Goal: Task Accomplishment & Management: Manage account settings

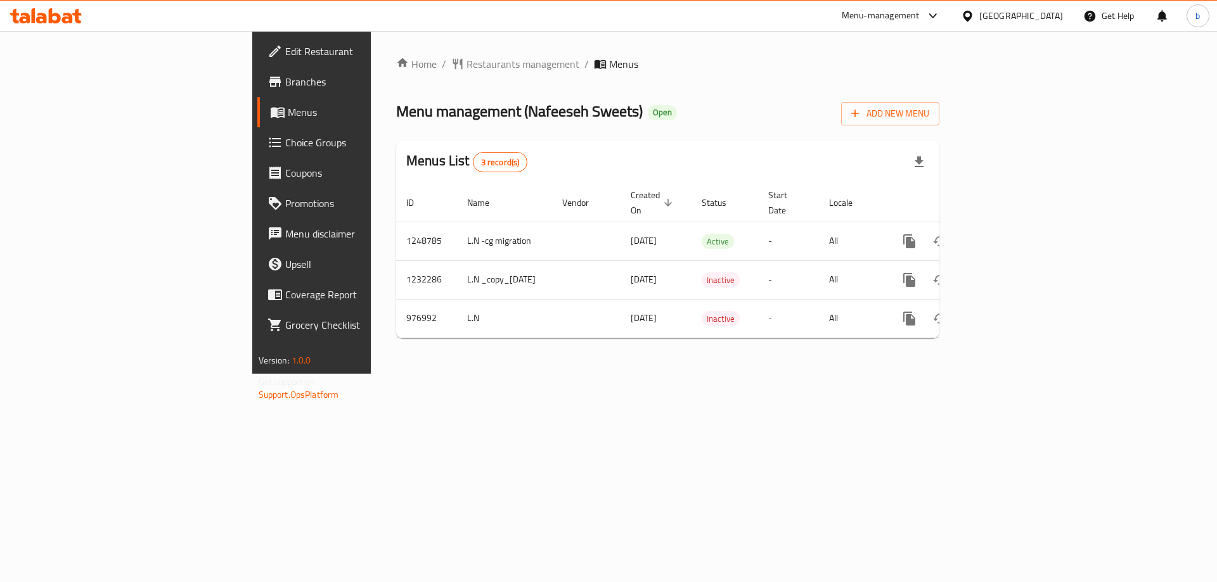
click at [61, 13] on icon at bounding box center [46, 15] width 72 height 15
click at [56, 20] on icon at bounding box center [46, 15] width 72 height 15
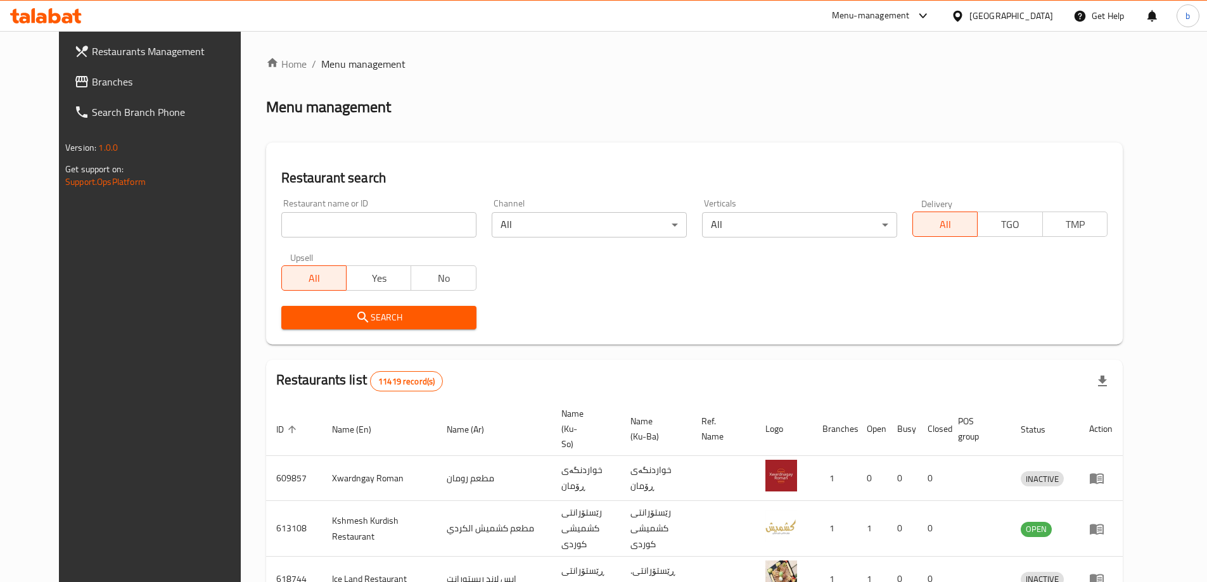
click at [92, 82] on span "Branches" at bounding box center [171, 81] width 158 height 15
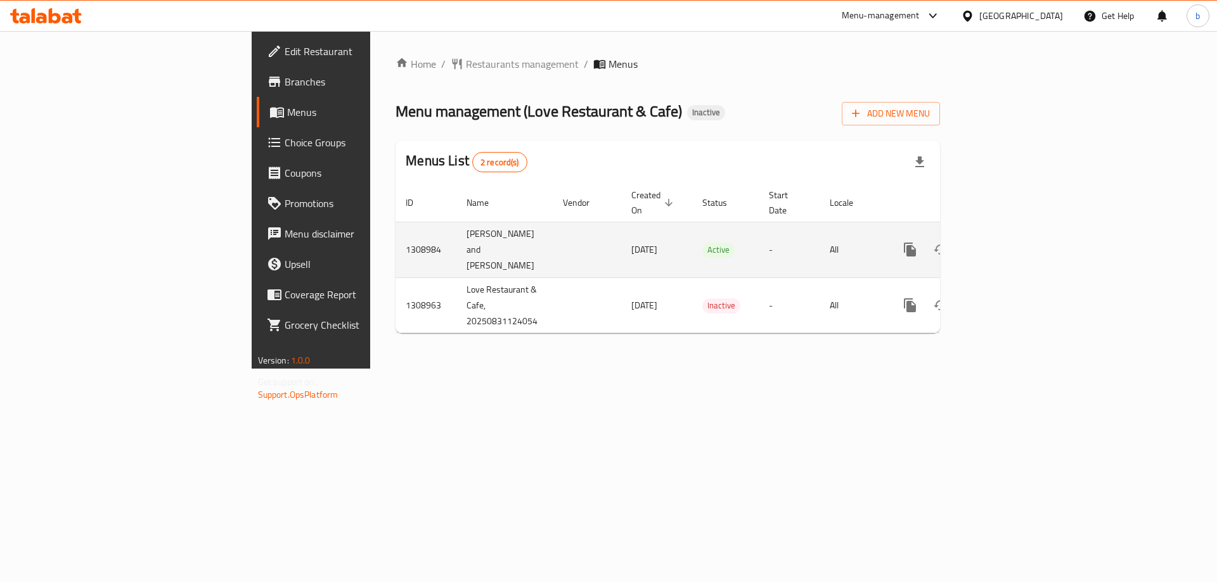
click at [1009, 242] on icon "enhanced table" at bounding box center [1001, 249] width 15 height 15
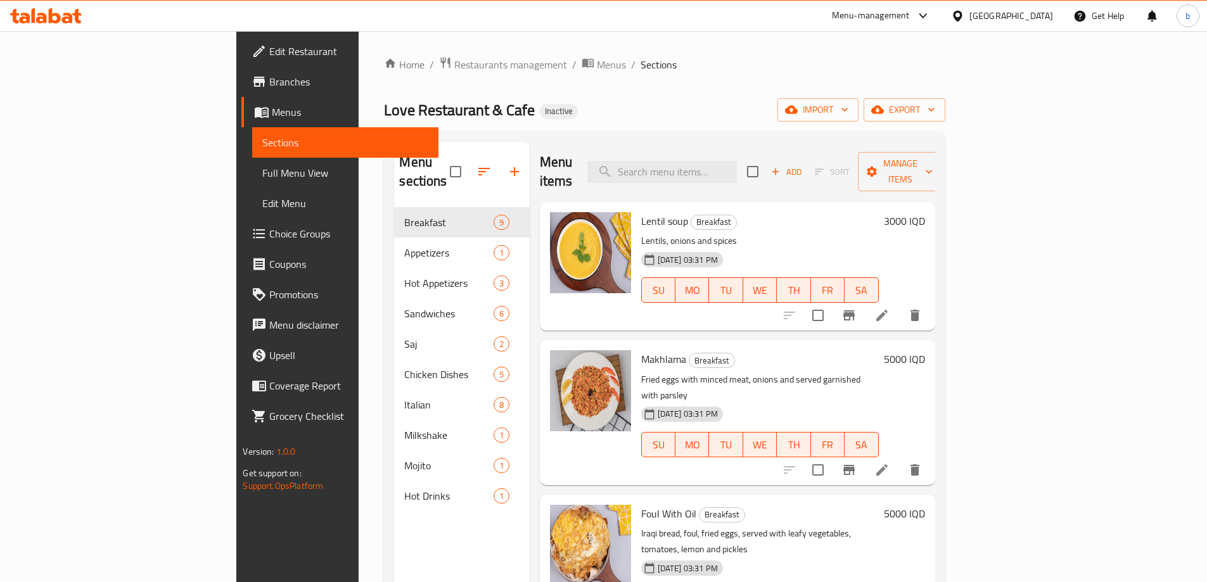
click at [262, 173] on span "Full Menu View" at bounding box center [344, 172] width 165 height 15
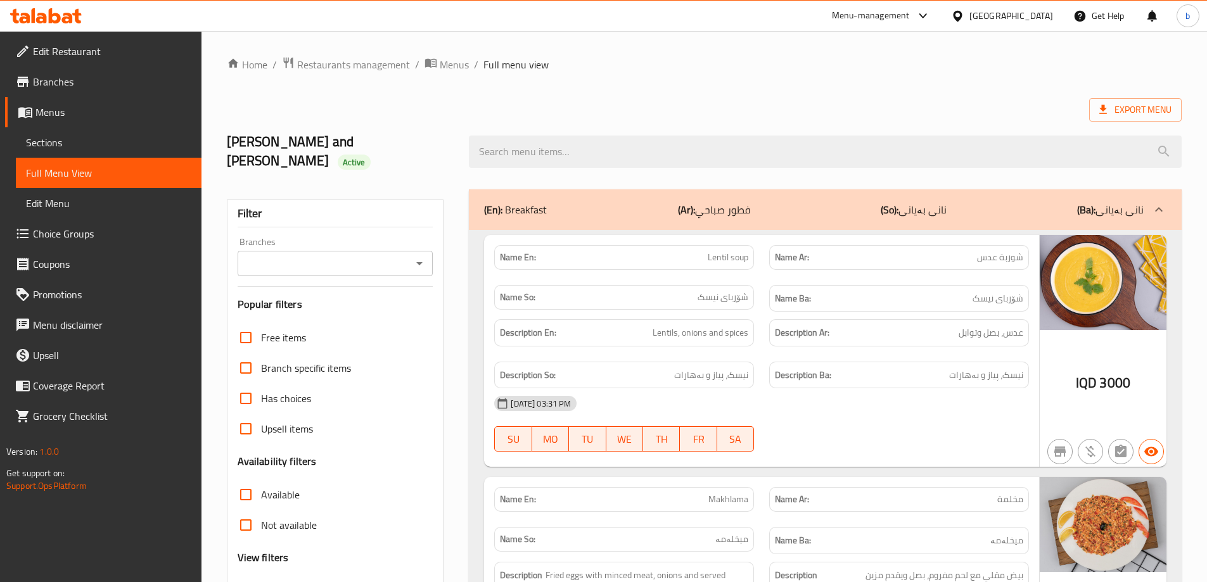
click at [418, 256] on icon "Open" at bounding box center [419, 263] width 15 height 15
click at [298, 307] on span "Love Restaurant & Cafe, [GEOGRAPHIC_DATA]" at bounding box center [335, 307] width 176 height 30
type input "Love Restaurant & Cafe, [GEOGRAPHIC_DATA]"
click at [681, 67] on ol "Home / Restaurants management / Menus / Full menu view" at bounding box center [704, 64] width 955 height 16
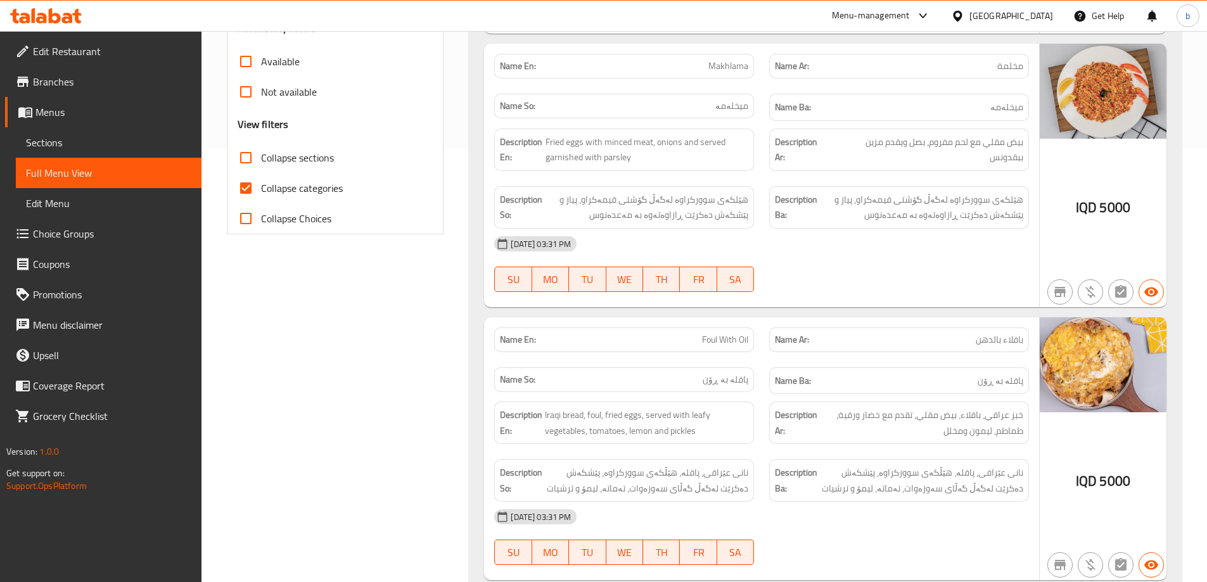
scroll to position [444, 0]
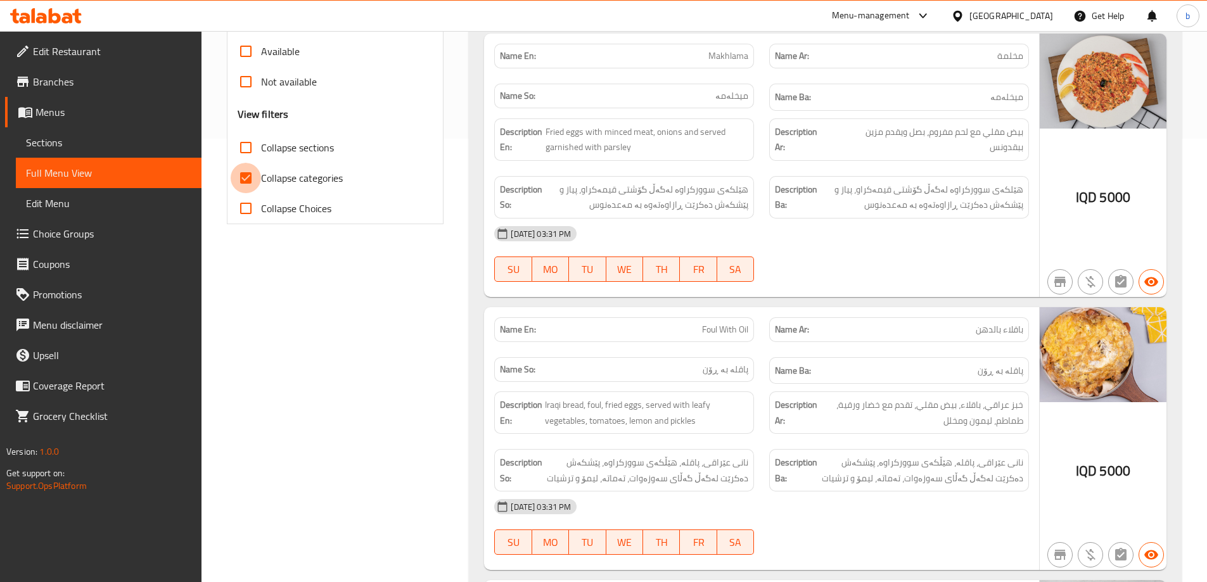
click at [243, 164] on input "Collapse categories" at bounding box center [246, 178] width 30 height 30
checkbox input "false"
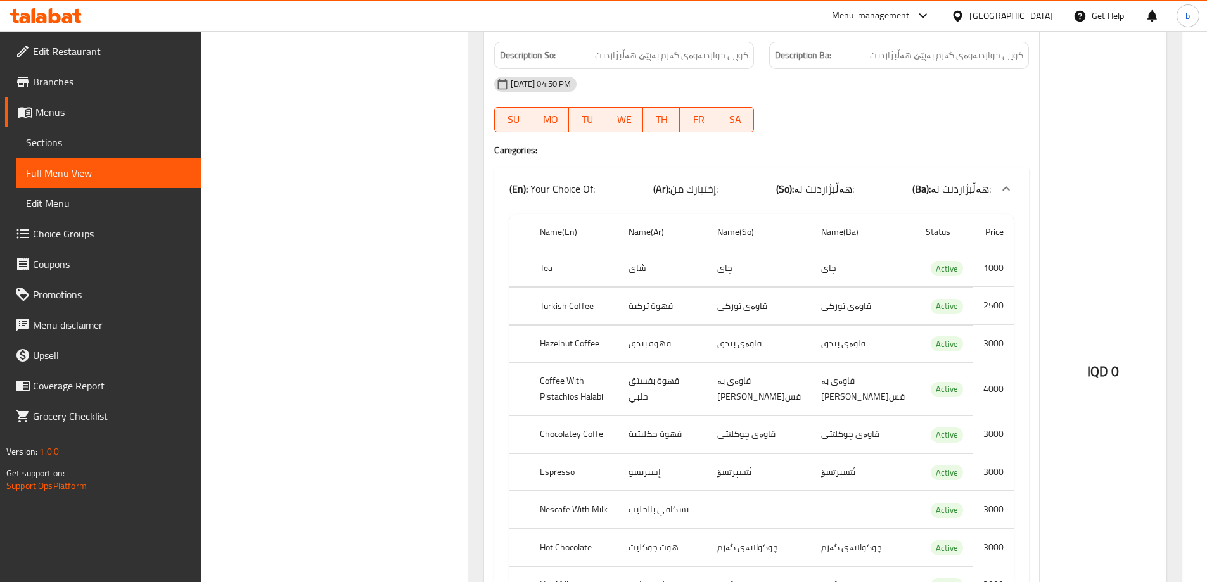
scroll to position [13218, 0]
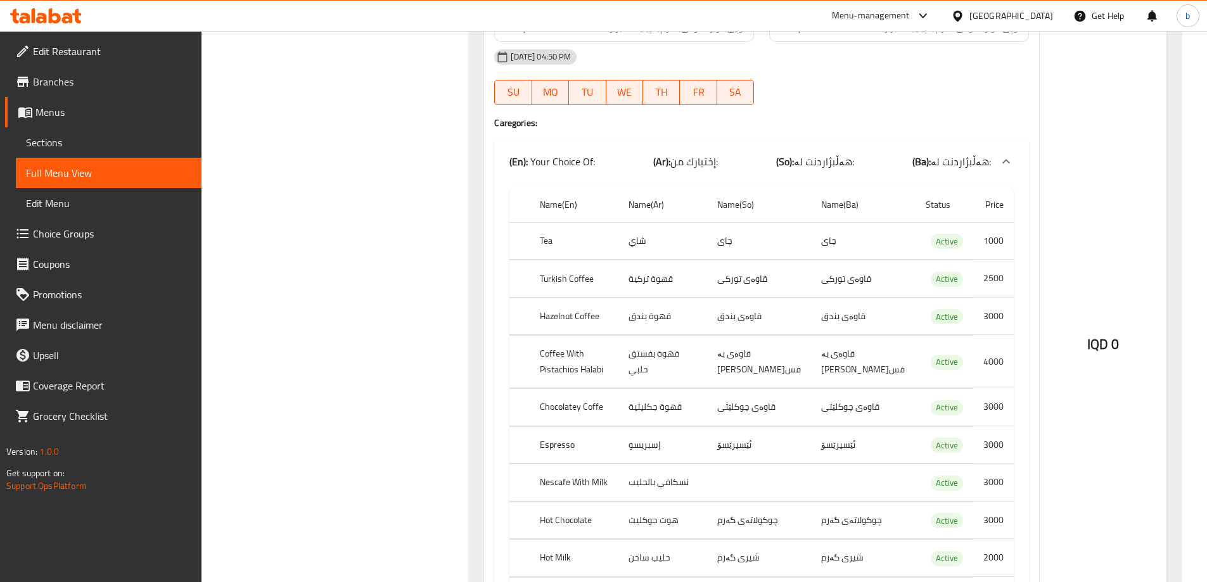
click at [94, 146] on span "Sections" at bounding box center [108, 142] width 165 height 15
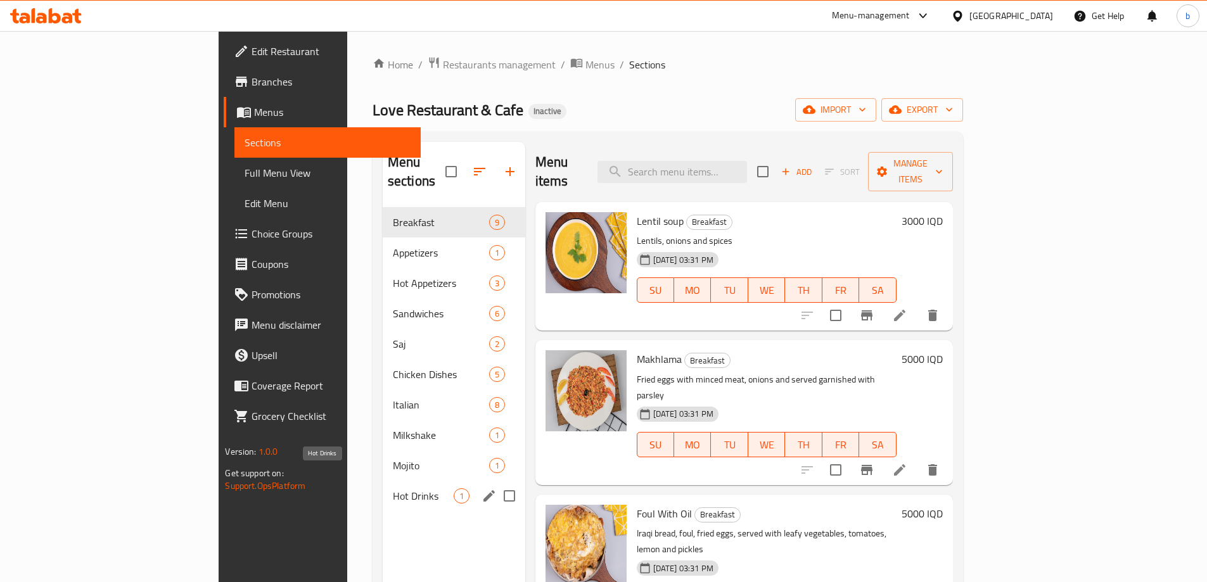
click at [393, 489] on span "Hot Drinks" at bounding box center [423, 496] width 61 height 15
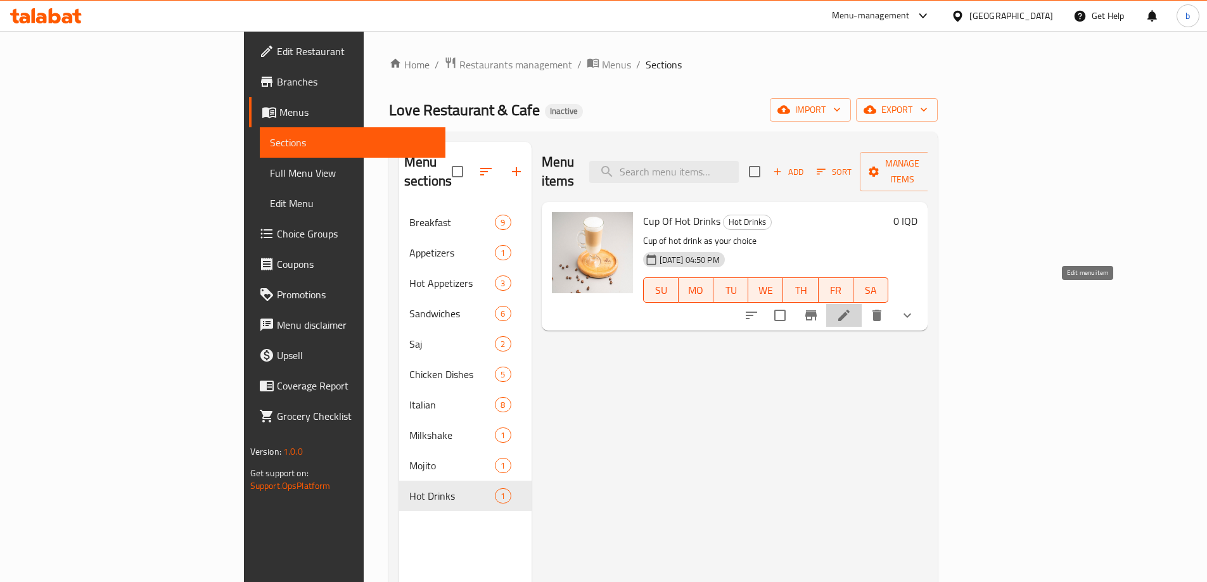
click at [852, 308] on icon at bounding box center [844, 315] width 15 height 15
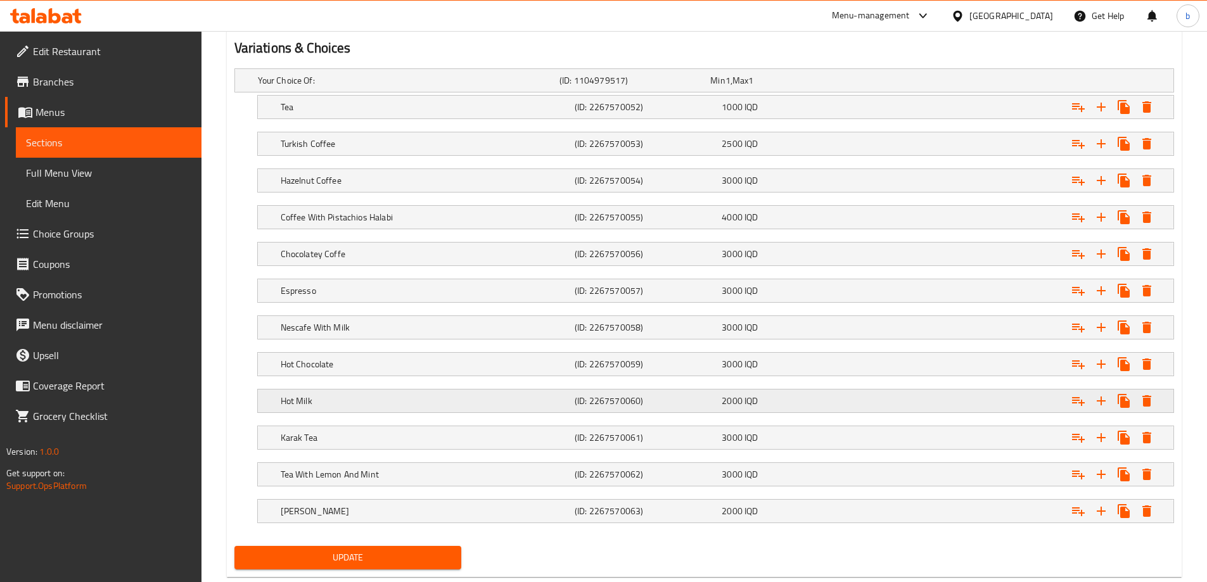
scroll to position [873, 0]
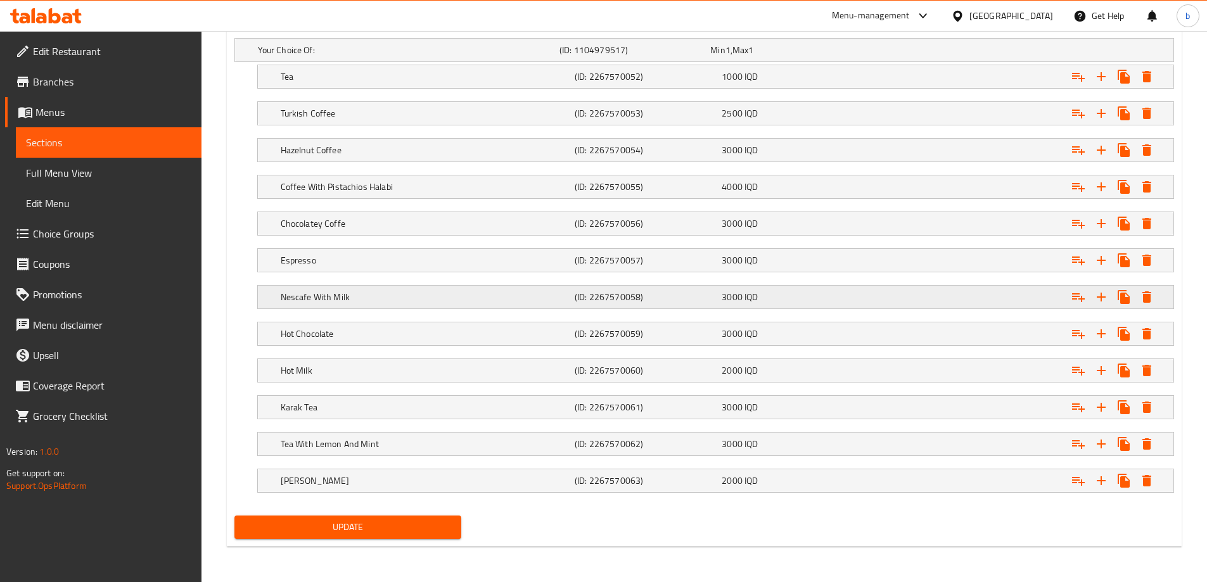
click at [388, 56] on h5 "Nescafe With Milk" at bounding box center [406, 50] width 297 height 13
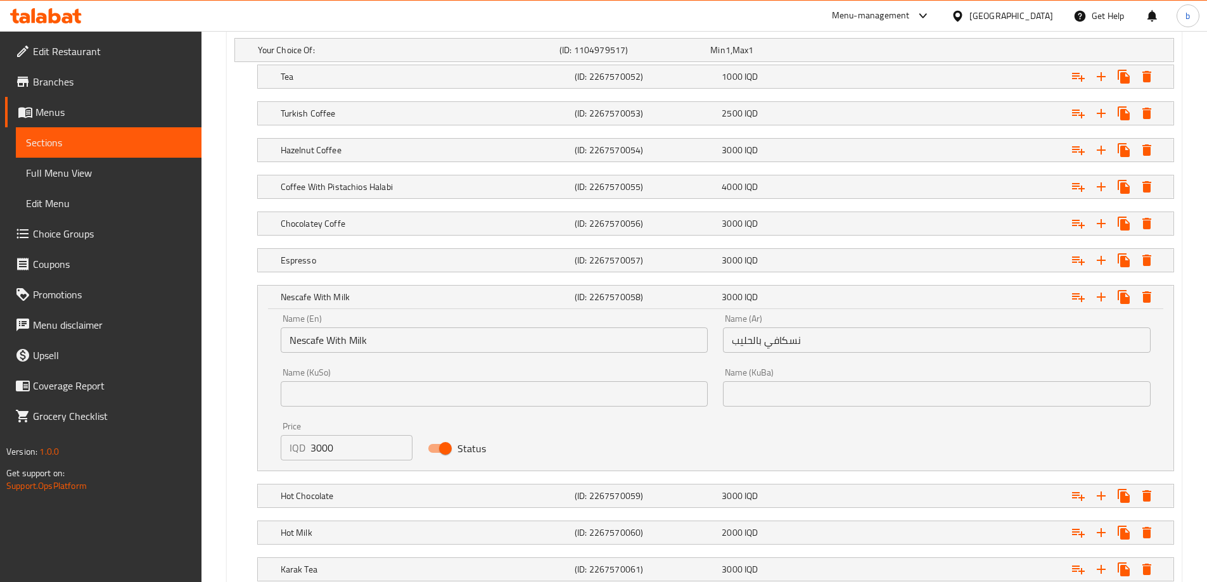
click at [534, 391] on input "text" at bounding box center [495, 394] width 428 height 25
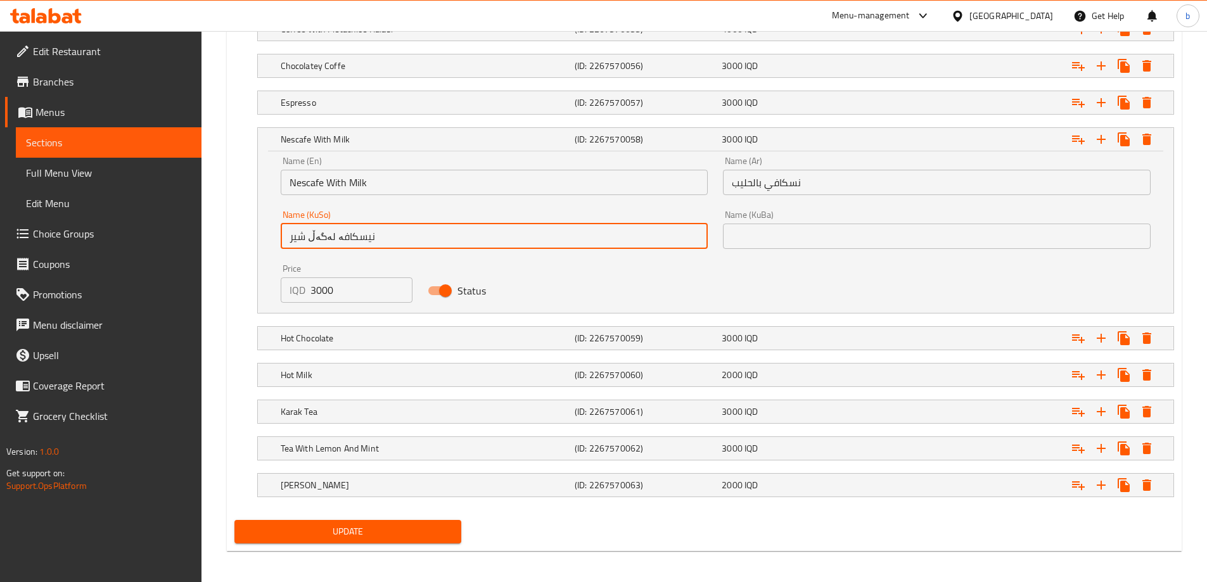
scroll to position [1036, 0]
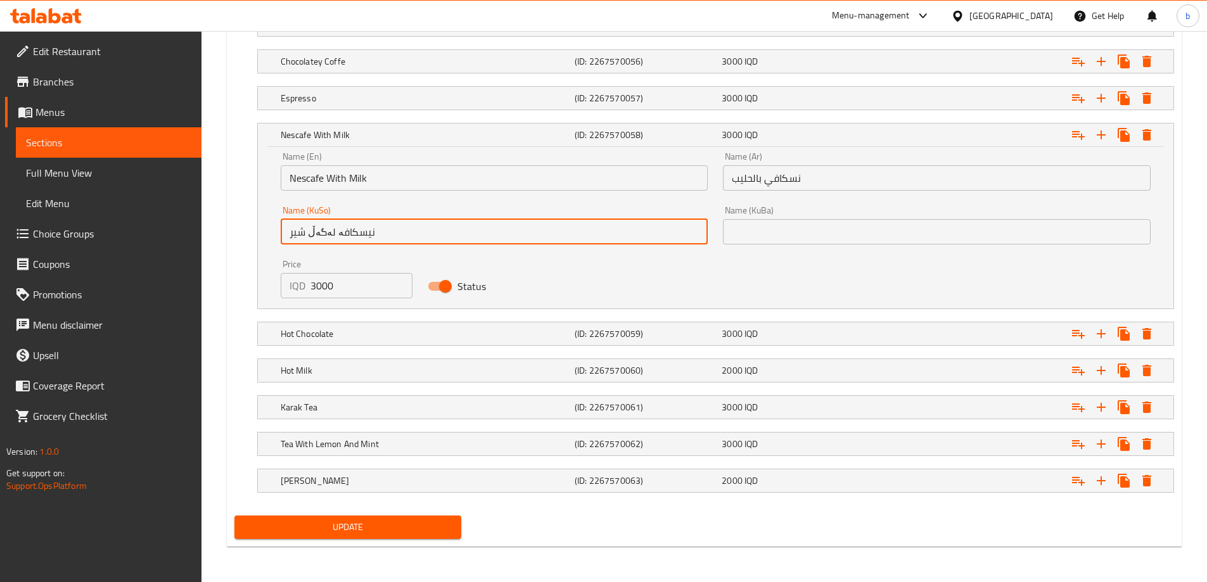
type input "نیسکافە لەگەڵ شیر"
click at [377, 527] on span "Update" at bounding box center [348, 528] width 207 height 16
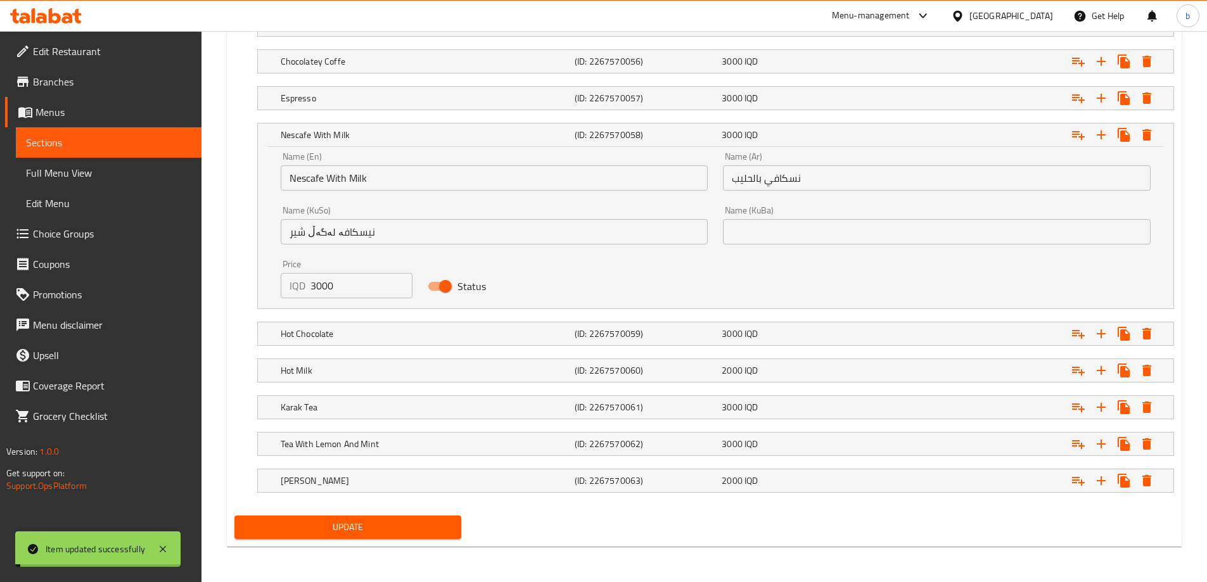
click at [97, 169] on span "Full Menu View" at bounding box center [108, 172] width 165 height 15
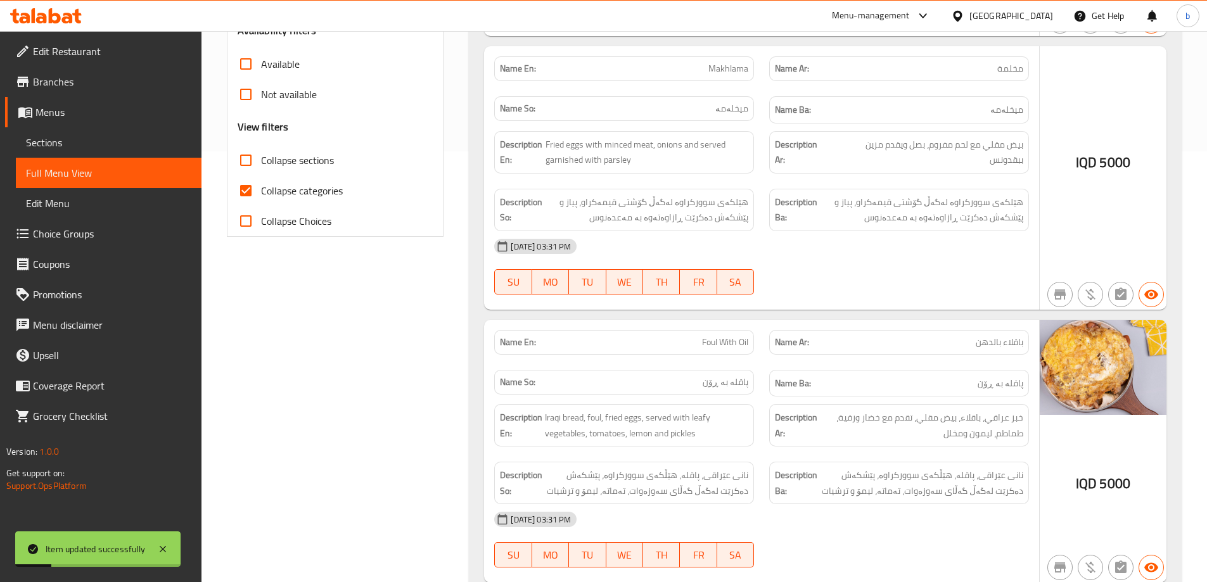
scroll to position [148, 0]
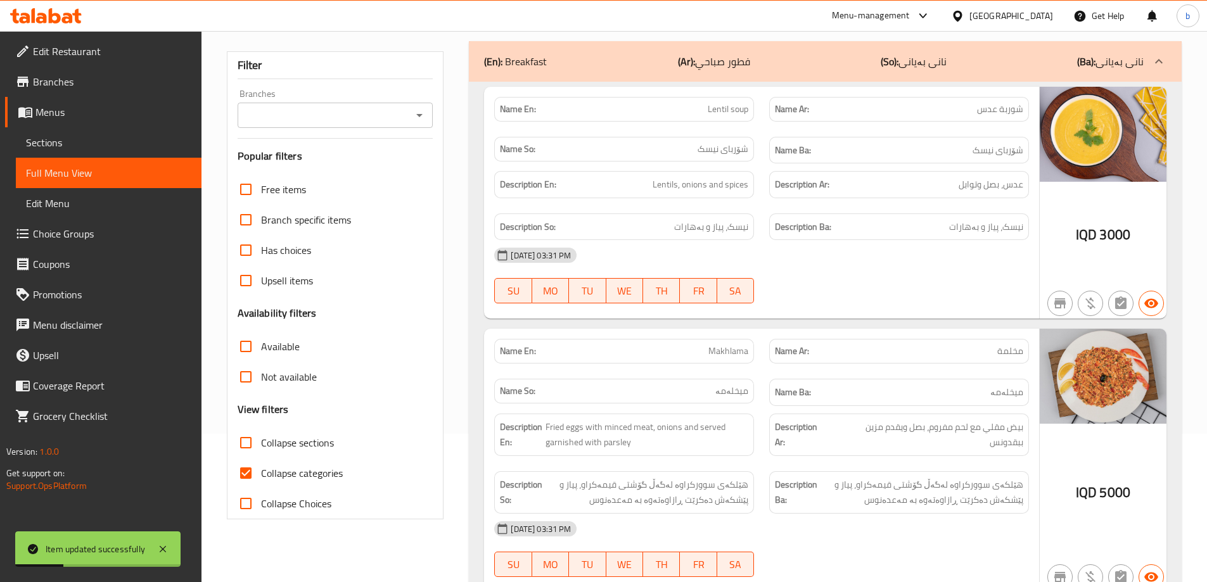
click at [413, 108] on icon "Open" at bounding box center [419, 115] width 15 height 15
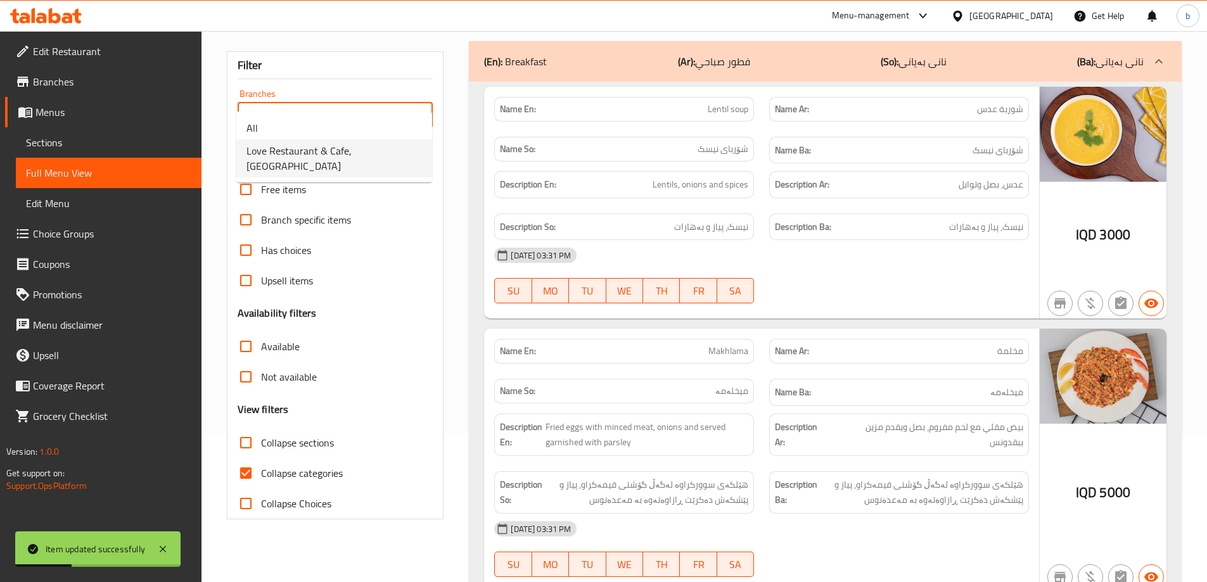
click at [330, 155] on span "Love Restaurant & Cafe, [GEOGRAPHIC_DATA]" at bounding box center [335, 158] width 176 height 30
type input "Love Restaurant & Cafe, [GEOGRAPHIC_DATA]"
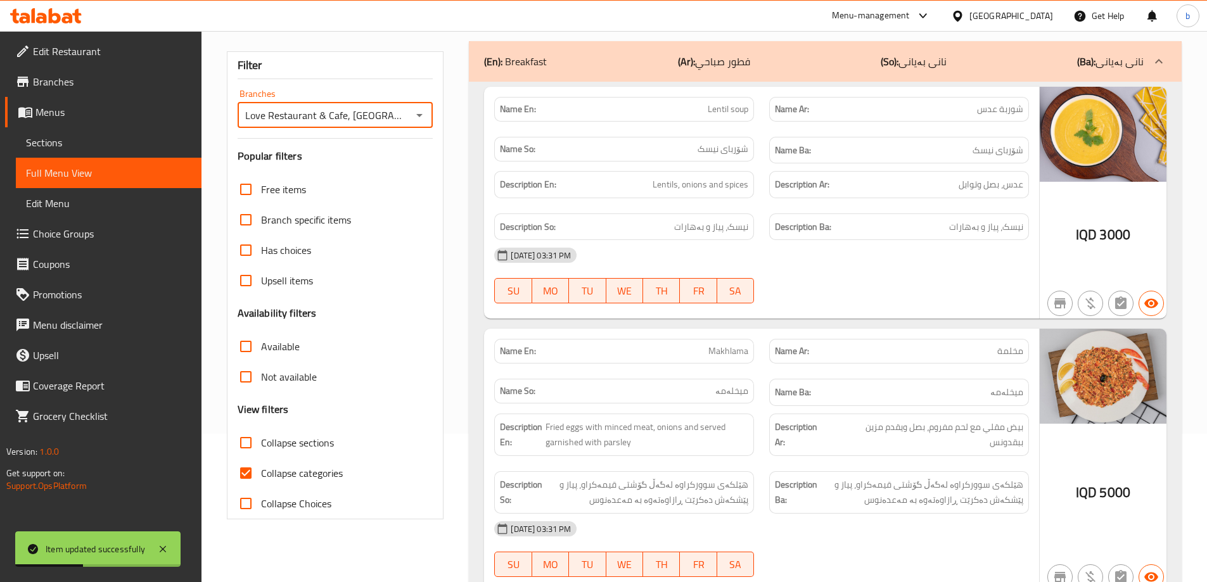
click at [245, 458] on input "Collapse categories" at bounding box center [246, 473] width 30 height 30
checkbox input "false"
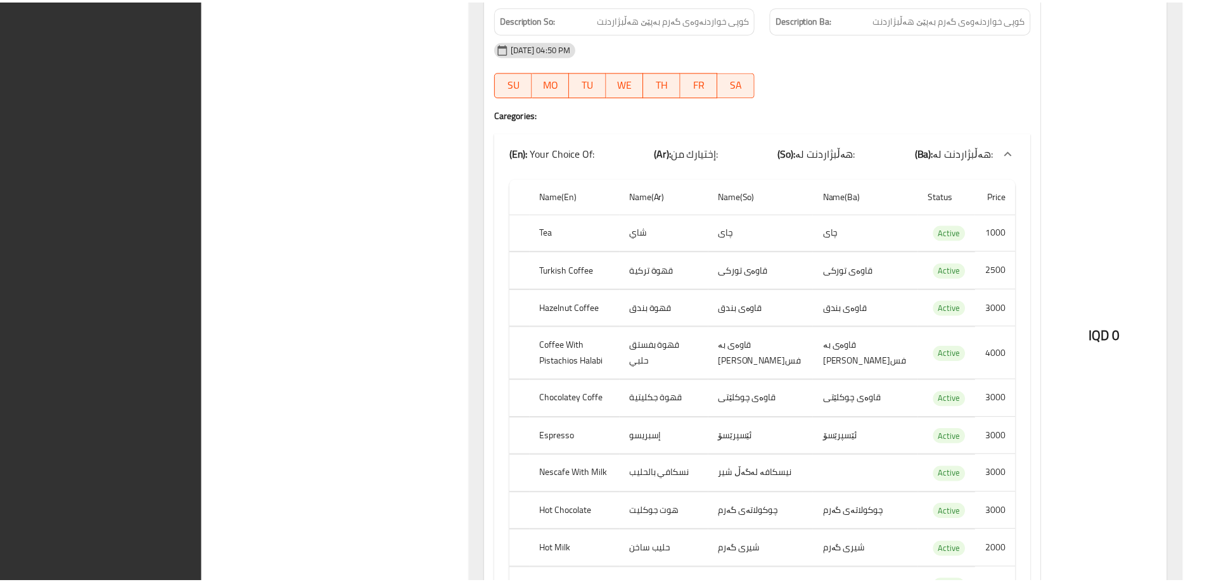
scroll to position [13202, 0]
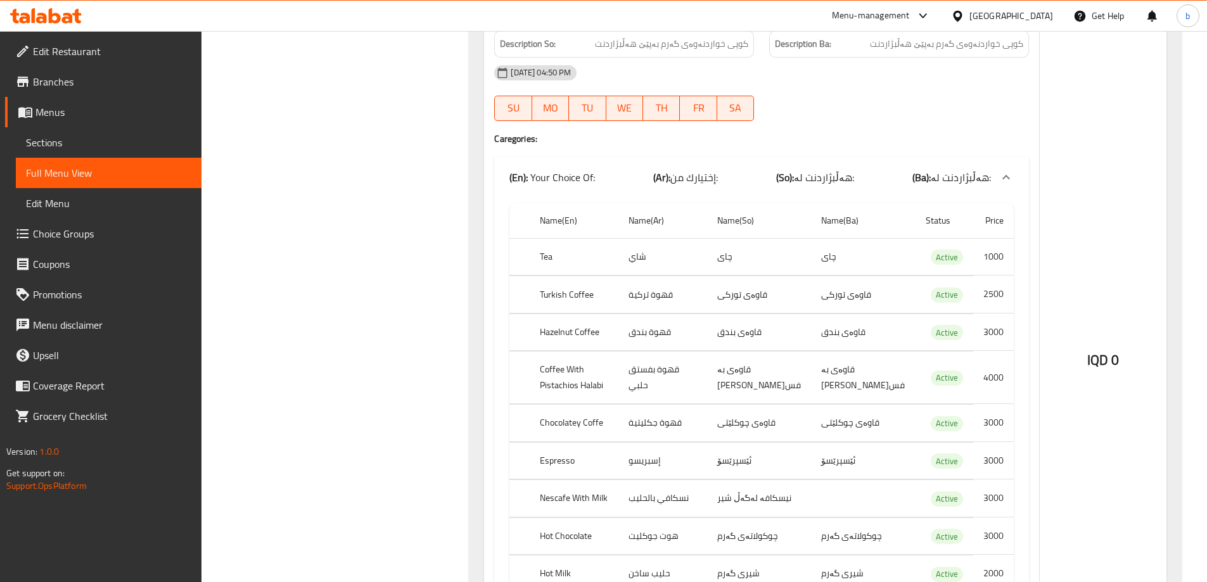
click at [57, 7] on div at bounding box center [46, 15] width 92 height 25
click at [63, 13] on icon at bounding box center [46, 15] width 72 height 15
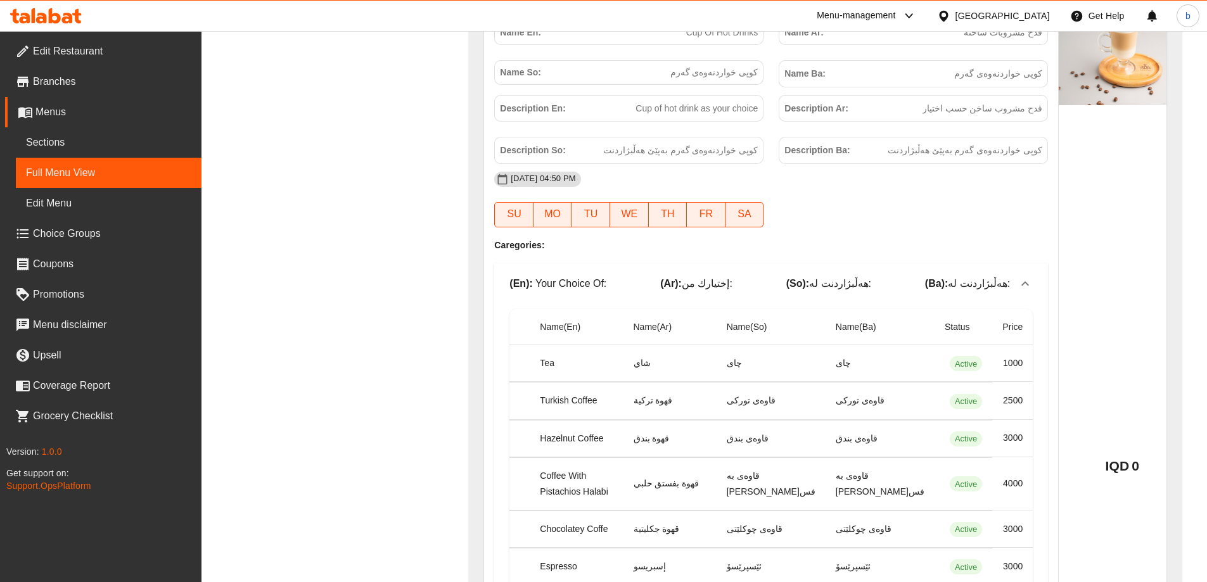
scroll to position [13044, 0]
